Goal: Transaction & Acquisition: Purchase product/service

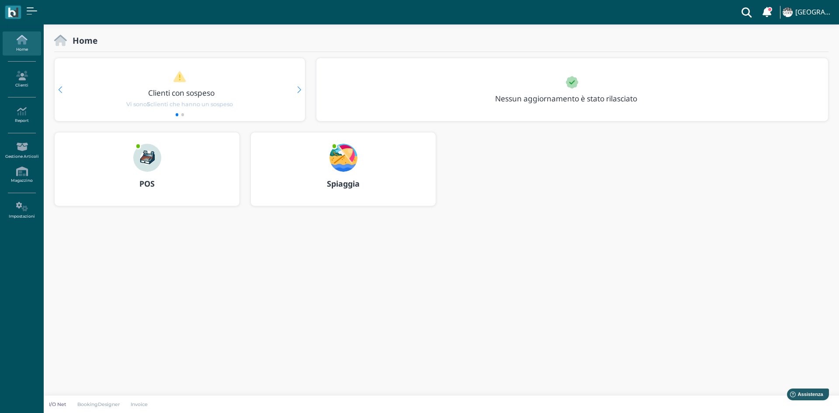
click at [180, 188] on div "POS" at bounding box center [147, 184] width 185 height 24
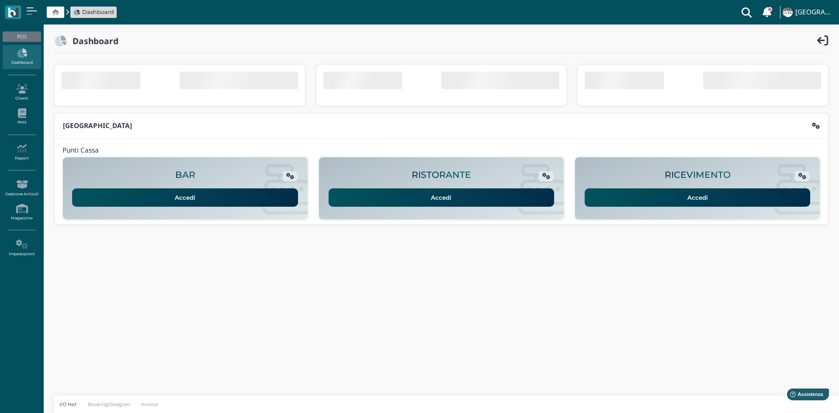
click at [695, 197] on link "Accedi" at bounding box center [698, 197] width 226 height 18
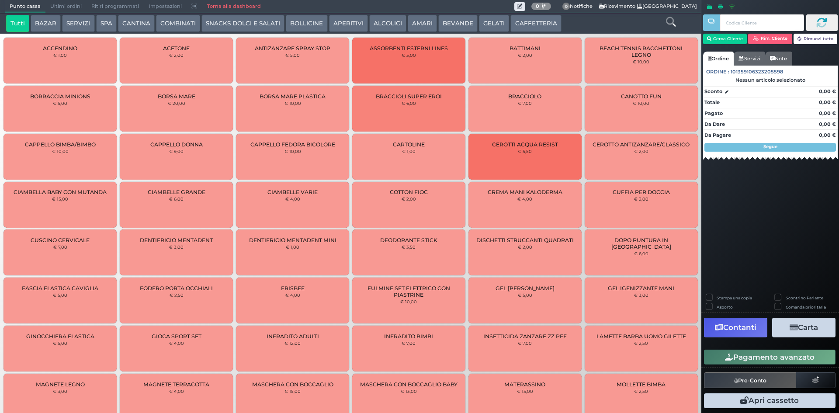
click at [721, 45] on div "Cerca Cliente Rim. Cliente Rimuovi tutto" at bounding box center [770, 32] width 135 height 40
click at [722, 45] on div "Cerca Cliente Rim. Cliente Rimuovi tutto" at bounding box center [770, 32] width 135 height 40
drag, startPoint x: 718, startPoint y: 47, endPoint x: 704, endPoint y: 55, distance: 15.8
click at [704, 55] on nav "Cerca Cliente Rim. Cliente Rimuovi tutto Ordine Servizi Note Ordine : 101359106…" at bounding box center [770, 92] width 135 height 160
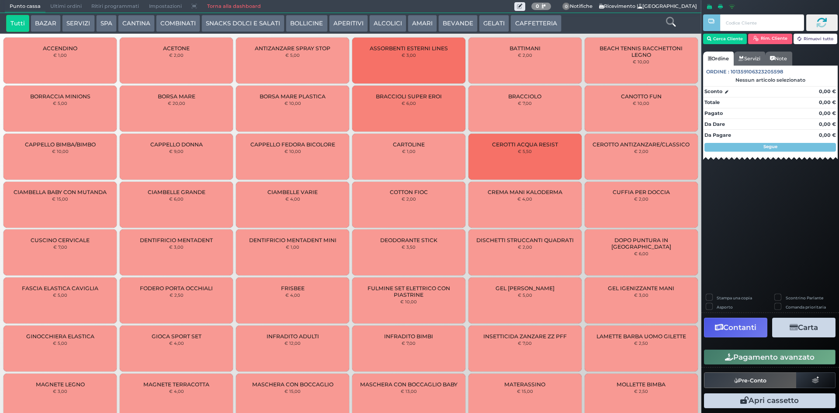
drag, startPoint x: 704, startPoint y: 55, endPoint x: 577, endPoint y: 29, distance: 129.7
click at [577, 29] on div "Tutti BAZAR SERVIZI SPA CANTINA COMBINATI SNACKS DOLCI E SALATI BOLLICINE APERI…" at bounding box center [322, 23] width 640 height 17
click at [725, 42] on button "Cerca Cliente" at bounding box center [725, 39] width 44 height 10
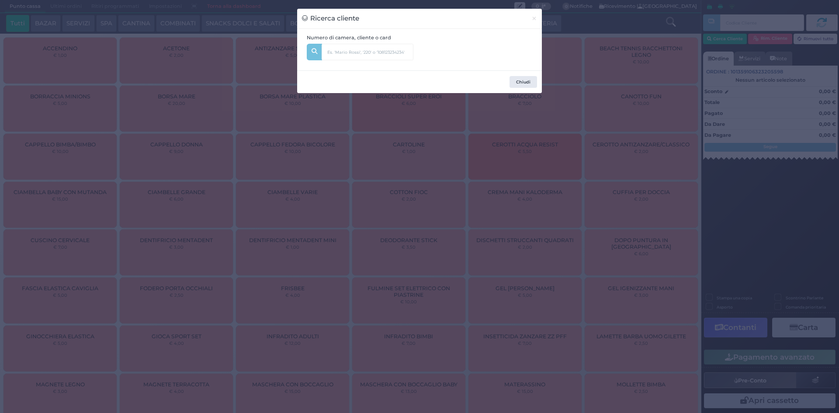
click at [443, 55] on div "Numero di camera, cliente o card" at bounding box center [419, 49] width 235 height 31
click at [380, 55] on input "text" at bounding box center [368, 52] width 92 height 17
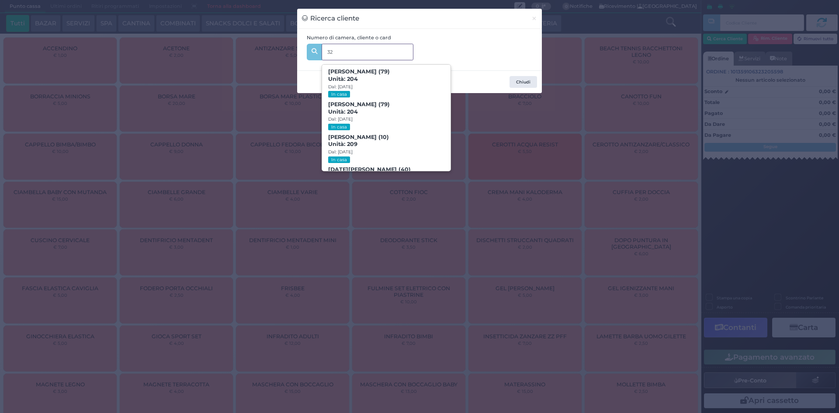
type input "3"
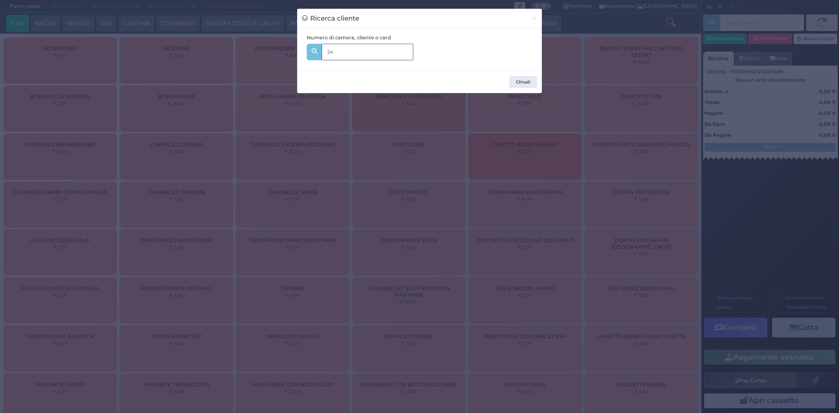
type input "242"
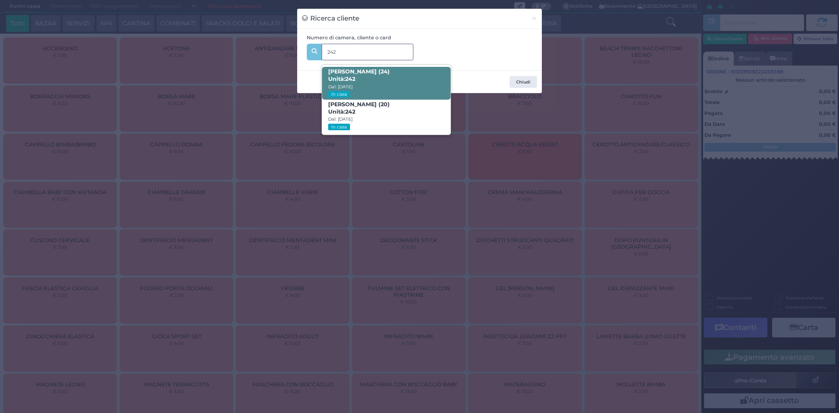
click at [374, 88] on span "Loris Alex Alvi (24) Unità: 242 Dal: 10/08/2025 In casa" at bounding box center [386, 83] width 128 height 33
click at [374, 70] on div "Numero di camera, cliente o card 242 Loris Alex Alvi (24) Unità: 242 Dal: 10/08…" at bounding box center [419, 50] width 245 height 42
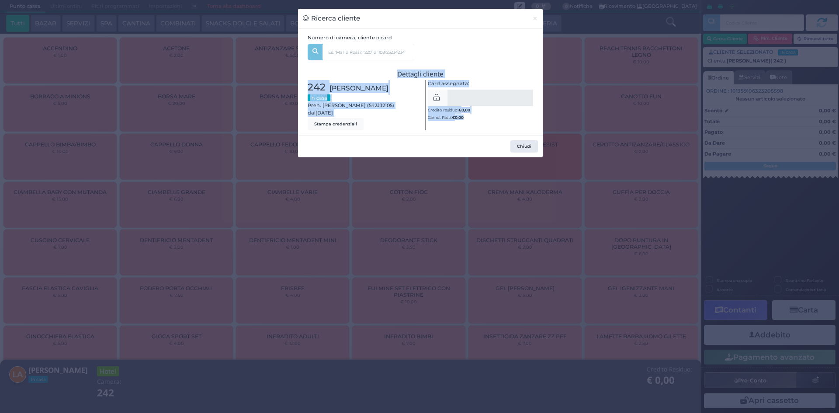
drag, startPoint x: 667, startPoint y: 256, endPoint x: 675, endPoint y: 260, distance: 8.8
click at [667, 256] on div "Ricerca cliente × Numero di camera, cliente o card 242 Loris Alex Alvi (24) Uni…" at bounding box center [419, 206] width 839 height 413
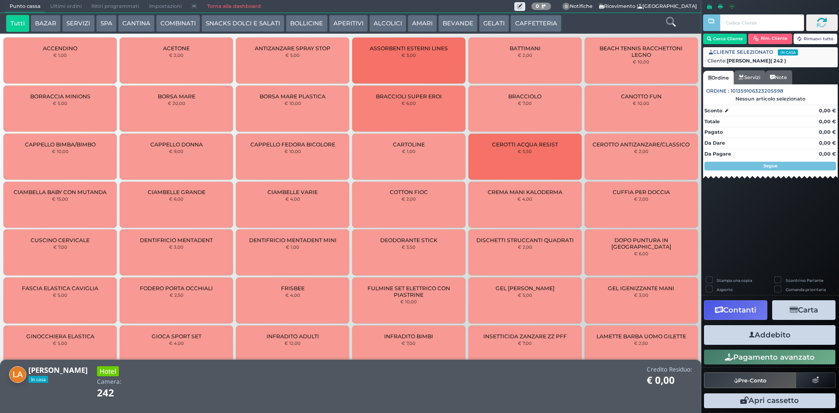
click at [149, 21] on button "CANTINA" at bounding box center [136, 23] width 37 height 17
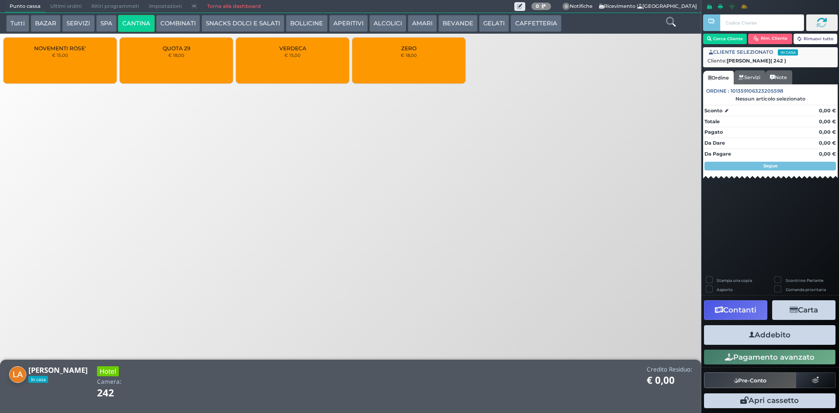
click at [164, 20] on button "COMBINATI" at bounding box center [178, 23] width 44 height 17
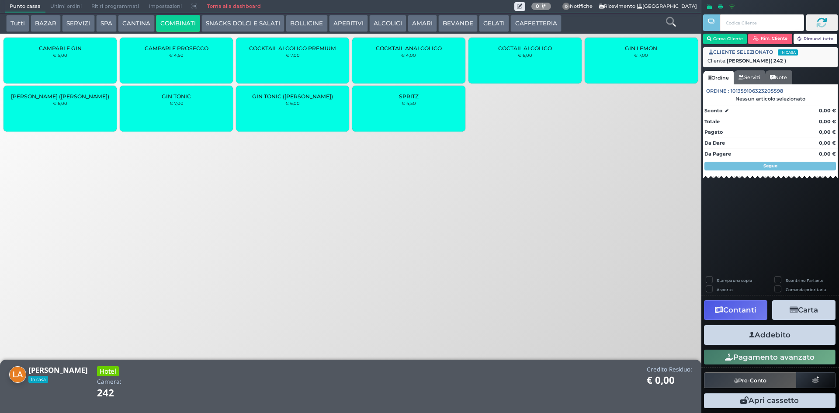
click at [126, 20] on button "CANTINA" at bounding box center [136, 23] width 37 height 17
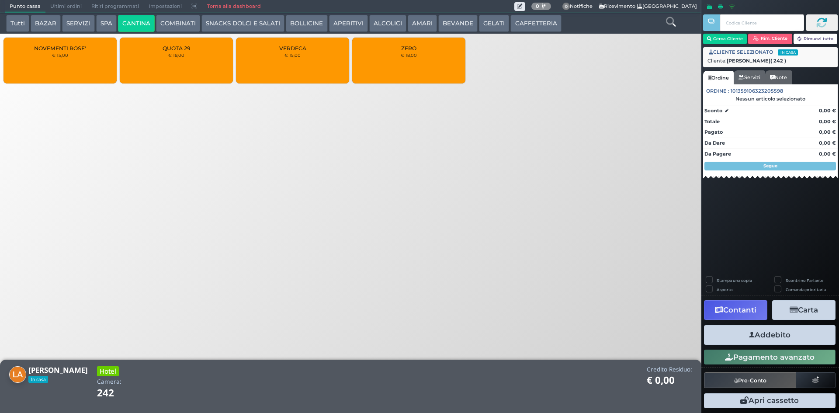
click at [430, 75] on div "ZERO € 18,00" at bounding box center [408, 61] width 113 height 46
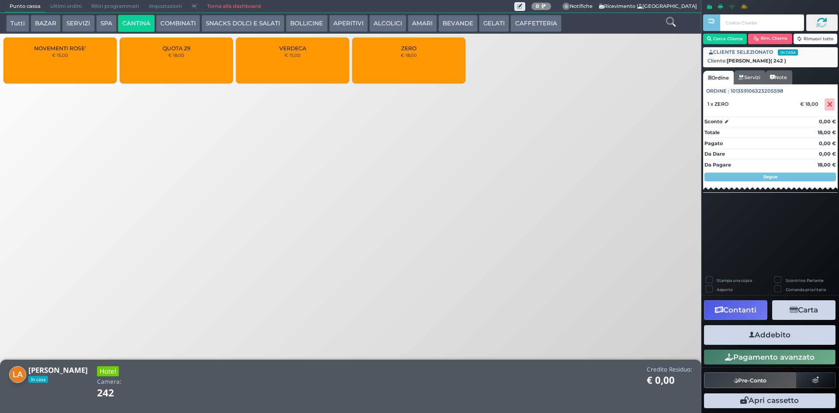
click at [758, 335] on button "Addebito" at bounding box center [770, 335] width 132 height 20
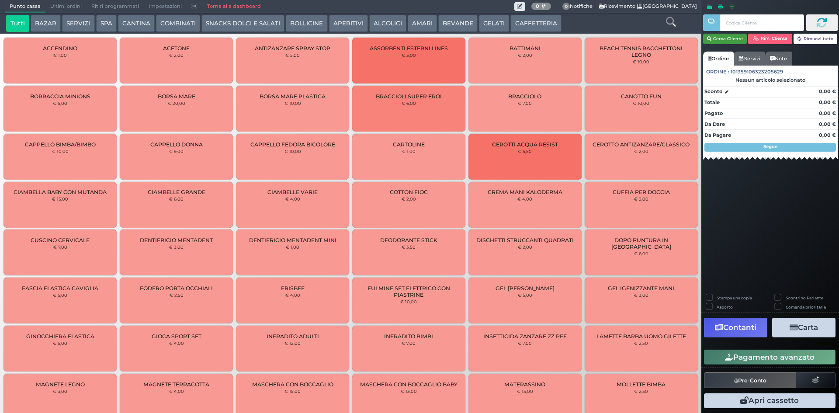
click at [715, 38] on button "Cerca Cliente" at bounding box center [725, 39] width 44 height 10
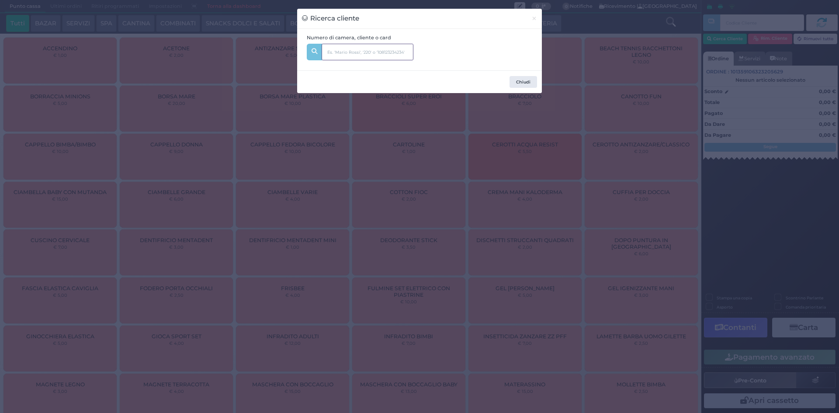
click at [337, 56] on input "text" at bounding box center [368, 52] width 92 height 17
type input "331"
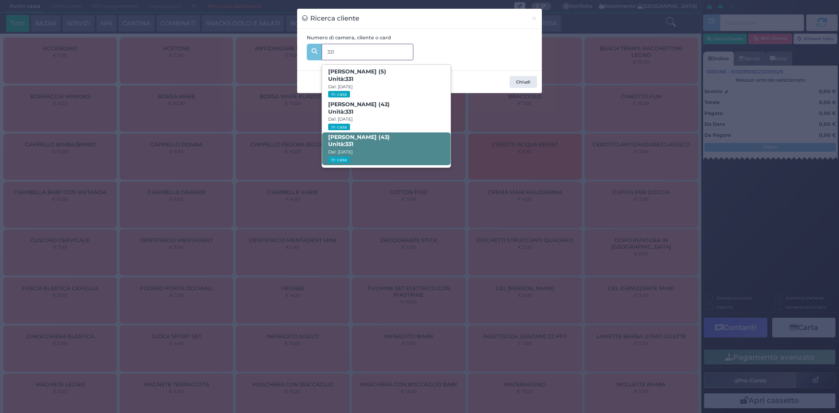
click at [374, 146] on span "Antonio Maselli (43) Unità: 331 Dal: 03/08/2025 In casa" at bounding box center [386, 148] width 128 height 33
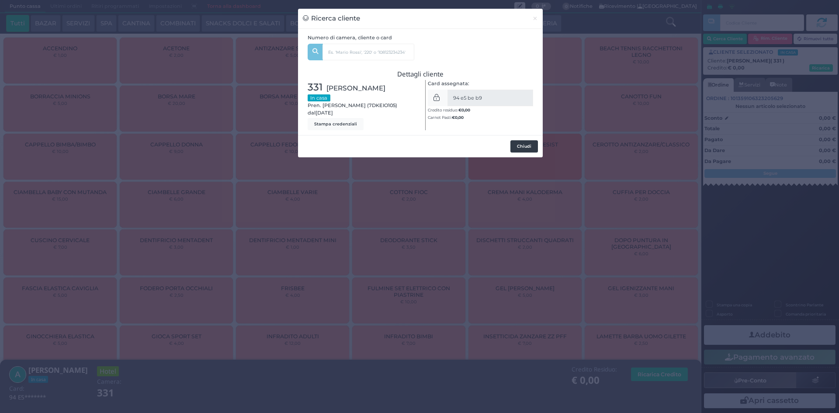
click at [523, 149] on button "Chiudi" at bounding box center [524, 146] width 28 height 12
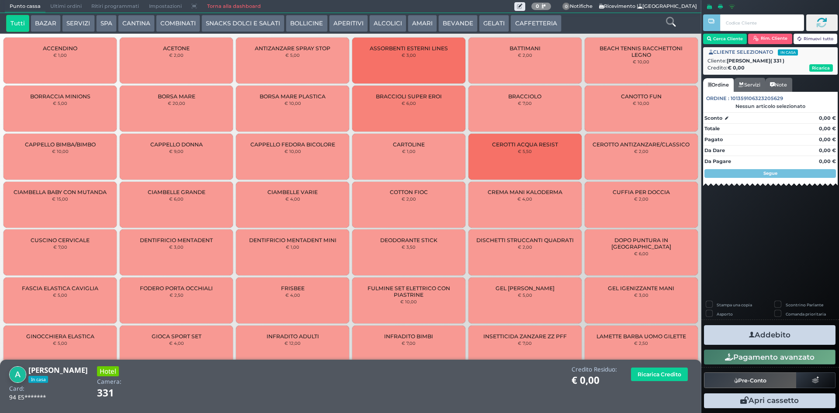
click at [146, 20] on button "CANTINA" at bounding box center [136, 23] width 37 height 17
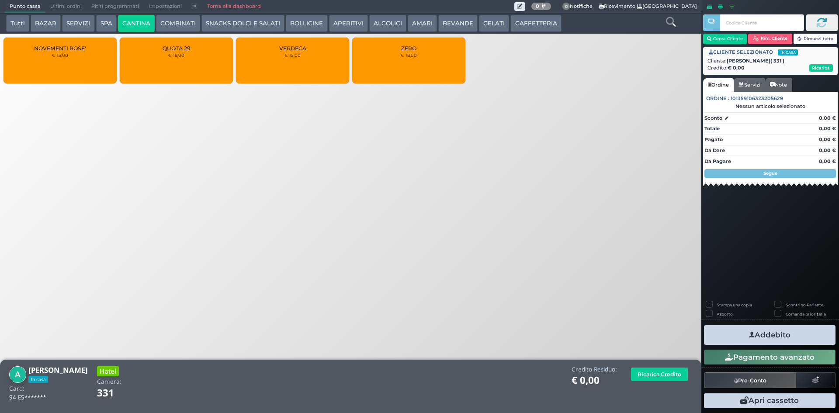
click at [195, 66] on div "QUOTA 29 € 18,00" at bounding box center [176, 61] width 113 height 46
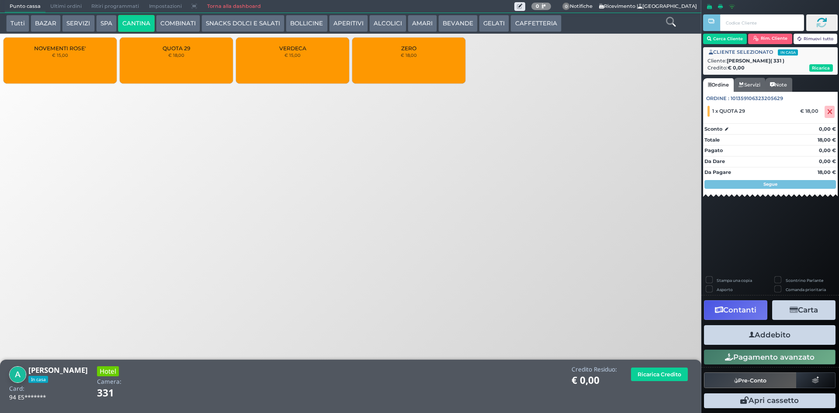
click at [770, 343] on button "Addebito" at bounding box center [770, 335] width 132 height 20
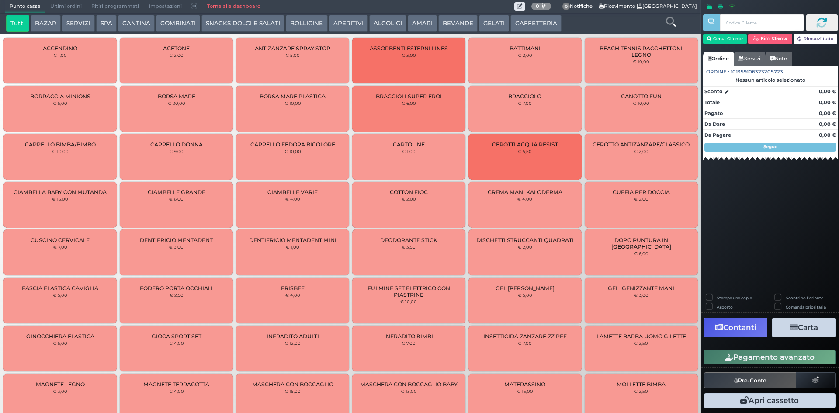
drag, startPoint x: 145, startPoint y: 23, endPoint x: 180, endPoint y: 29, distance: 36.3
click at [147, 24] on button "CANTINA" at bounding box center [136, 23] width 37 height 17
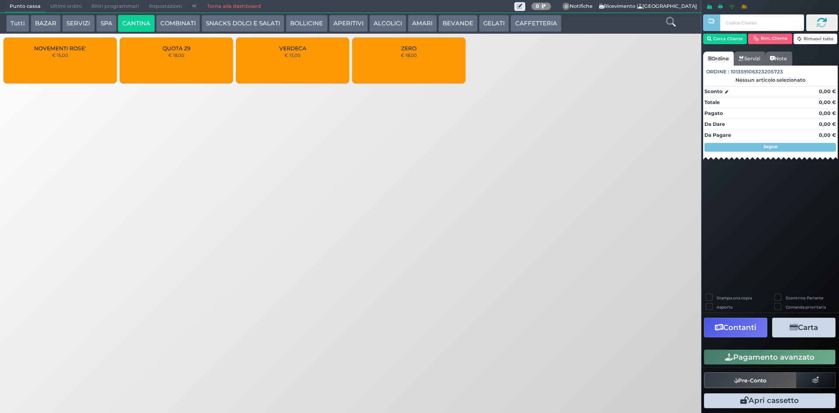
click at [186, 29] on button "COMBINATI" at bounding box center [178, 23] width 44 height 17
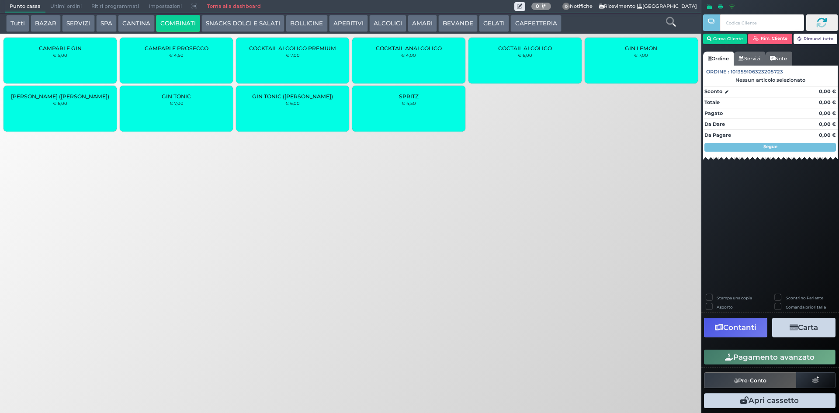
click at [156, 24] on button "COMBINATI" at bounding box center [178, 23] width 44 height 17
click at [152, 24] on button "CANTINA" at bounding box center [136, 23] width 37 height 17
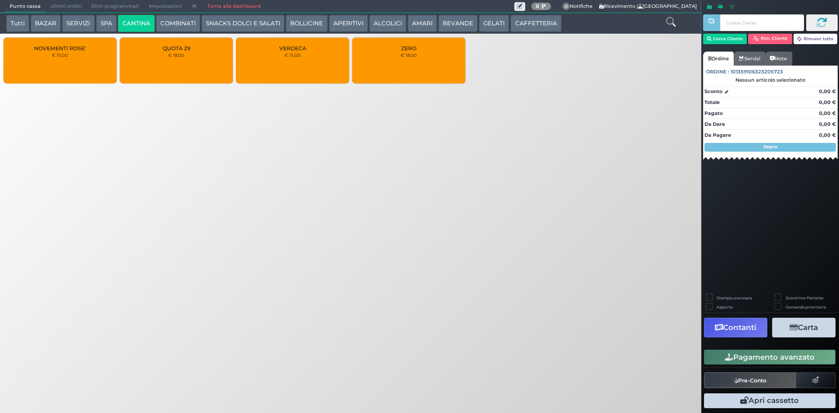
click at [182, 24] on button "COMBINATI" at bounding box center [178, 23] width 44 height 17
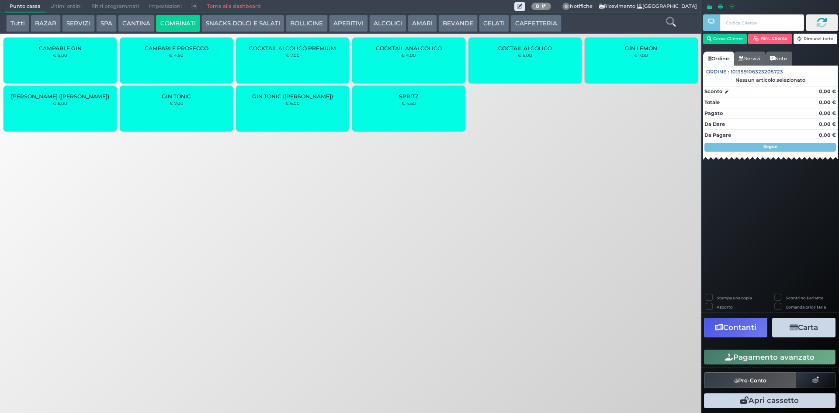
drag, startPoint x: 258, startPoint y: 28, endPoint x: 262, endPoint y: 33, distance: 6.2
click at [258, 28] on button "SNACKS DOLCI E SALATI" at bounding box center [242, 23] width 83 height 17
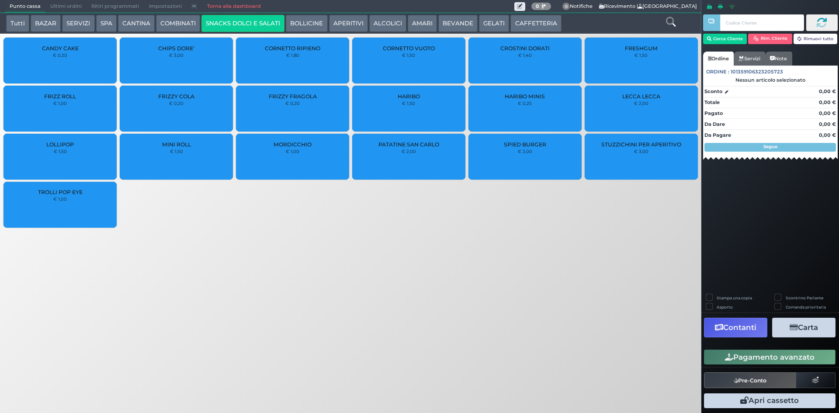
click at [298, 16] on button "BOLLICINE" at bounding box center [307, 23] width 42 height 17
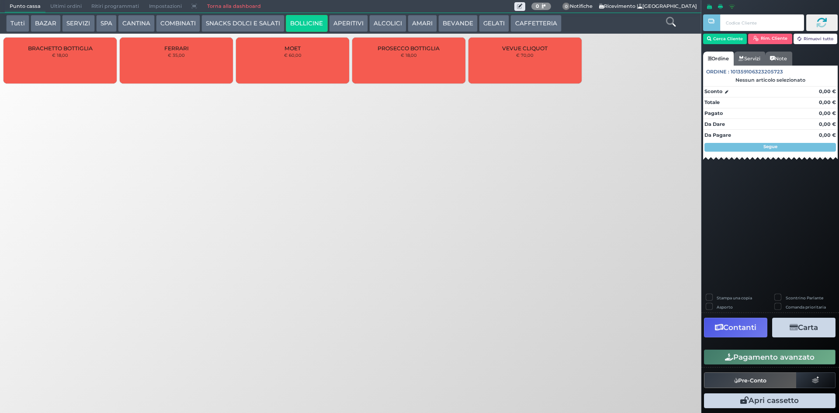
click at [199, 61] on div "FERRARI € 35,00" at bounding box center [176, 61] width 113 height 46
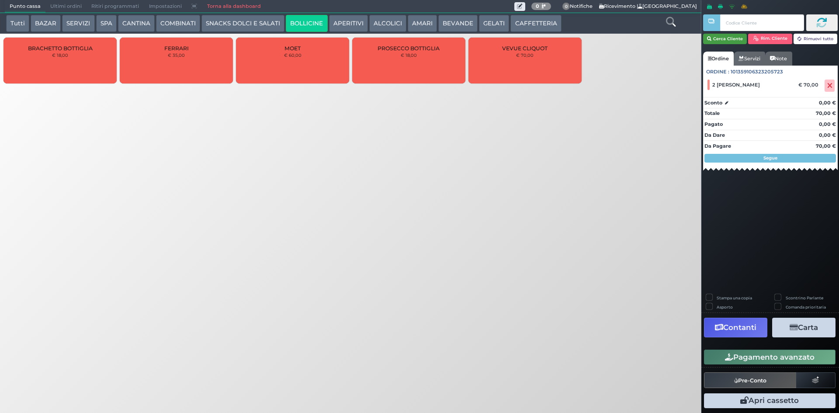
click at [732, 44] on button "Cerca Cliente" at bounding box center [725, 39] width 44 height 10
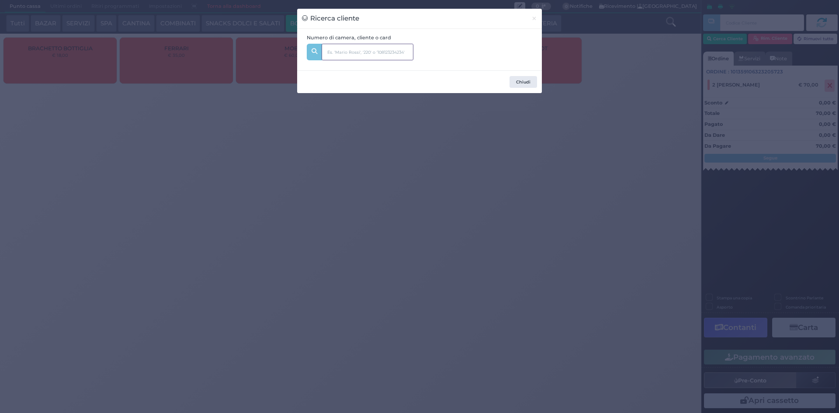
click at [391, 50] on input "text" at bounding box center [368, 52] width 92 height 17
type input "205"
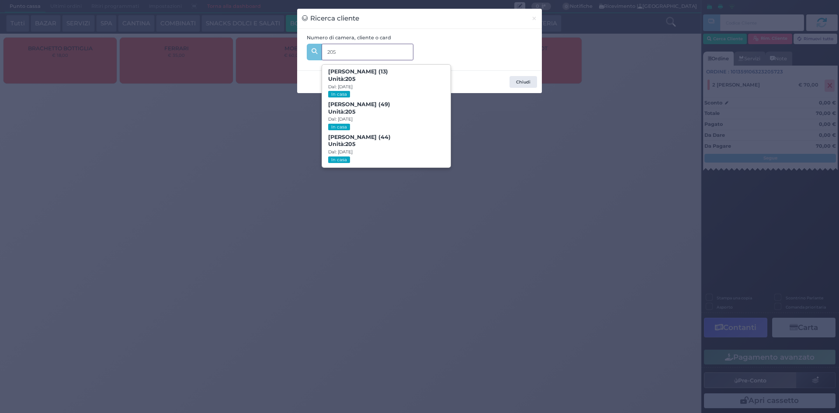
click at [395, 137] on span "Fabio Ferrario (44) Unità: 205 Dal: 09/08/2025 In casa" at bounding box center [386, 148] width 128 height 33
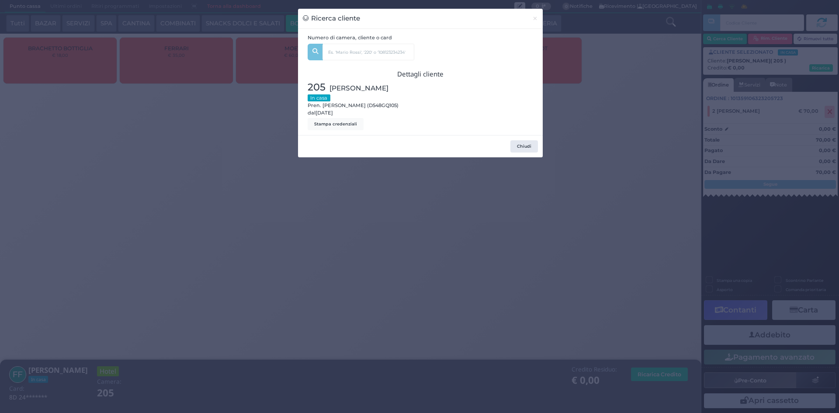
click at [568, 171] on div "Ricerca cliente × Numero di camera, cliente o card 205 leonardo ferrario (13) U…" at bounding box center [419, 206] width 839 height 413
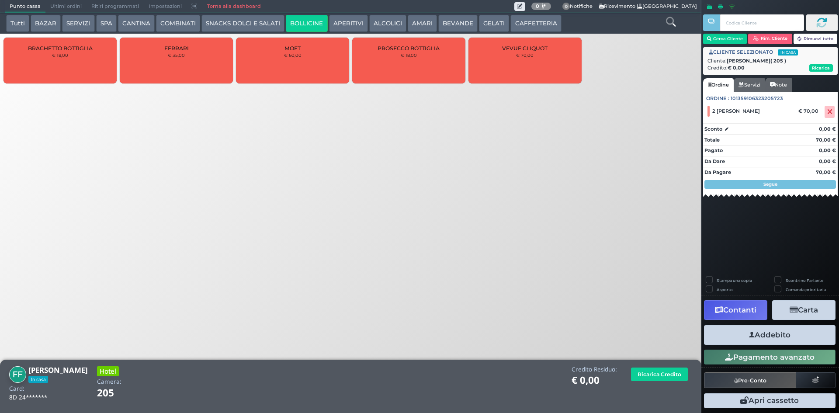
click at [733, 332] on button "Addebito" at bounding box center [770, 335] width 132 height 20
